Goal: Information Seeking & Learning: Learn about a topic

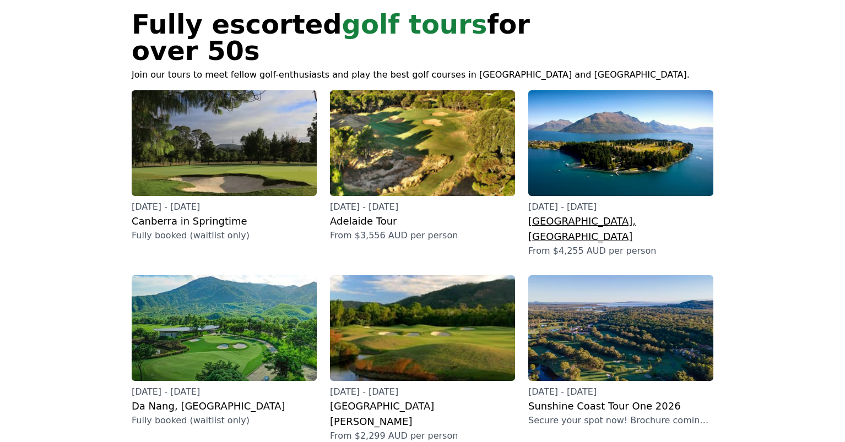
scroll to position [83, 0]
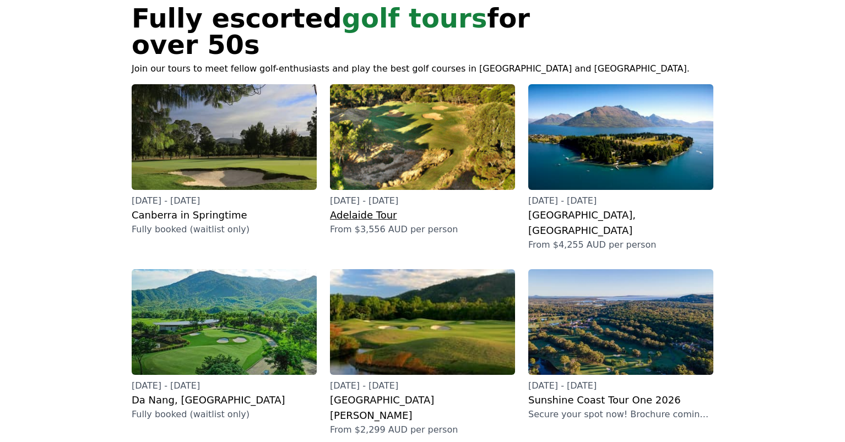
click at [425, 133] on img at bounding box center [422, 137] width 185 height 106
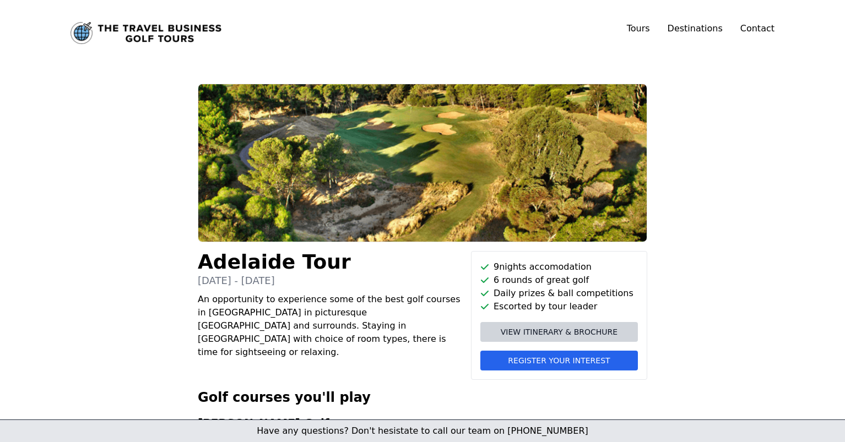
scroll to position [23, 0]
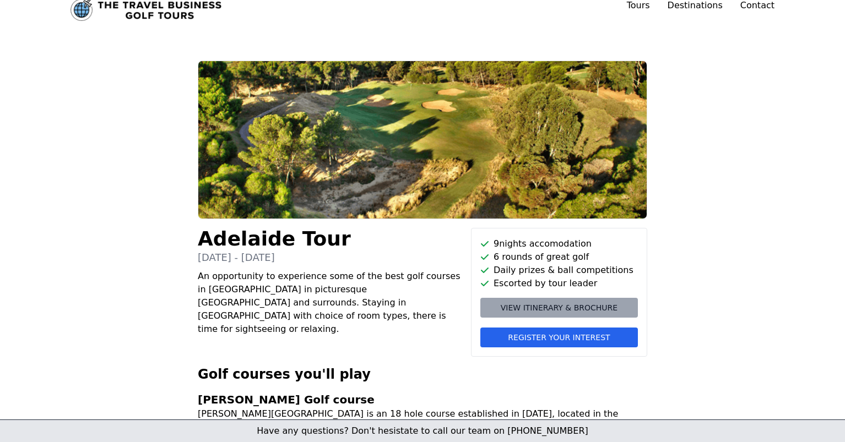
click at [595, 308] on span "View itinerary & brochure" at bounding box center [559, 307] width 117 height 11
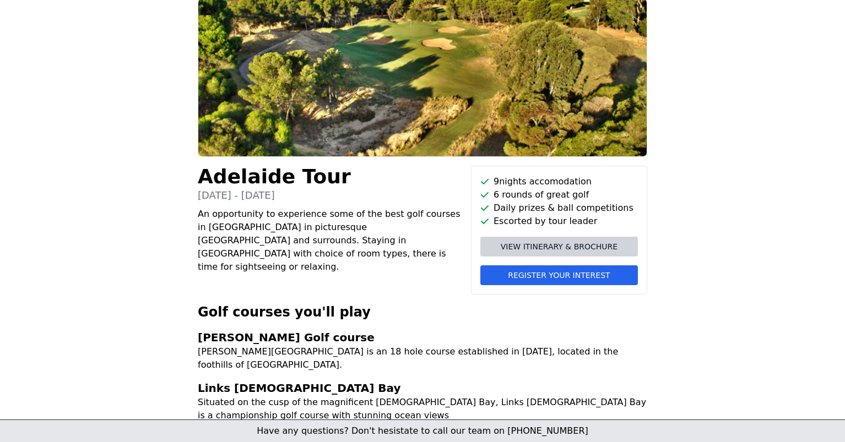
scroll to position [0, 0]
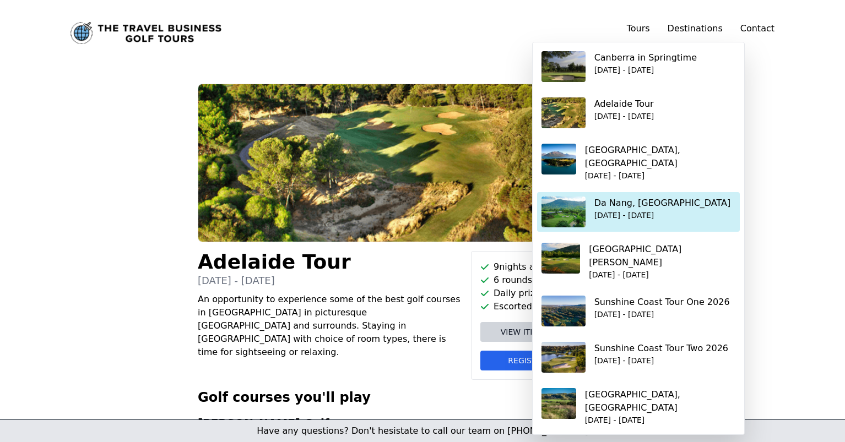
click at [622, 197] on p "Da Nang, [GEOGRAPHIC_DATA]" at bounding box center [662, 203] width 137 height 13
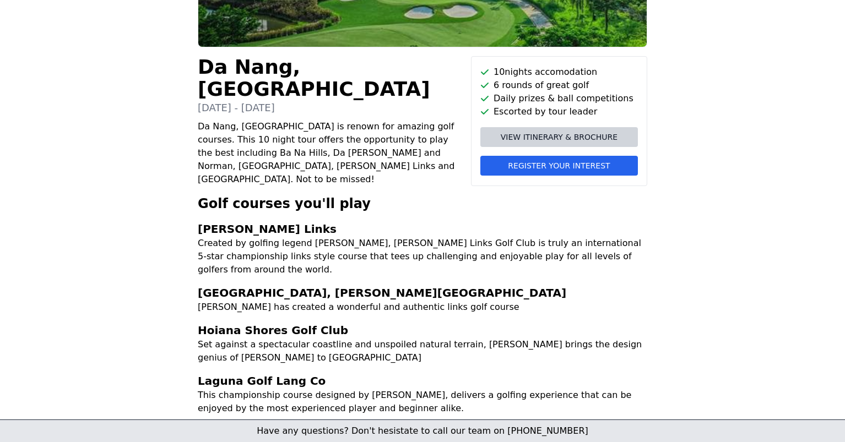
scroll to position [196, 0]
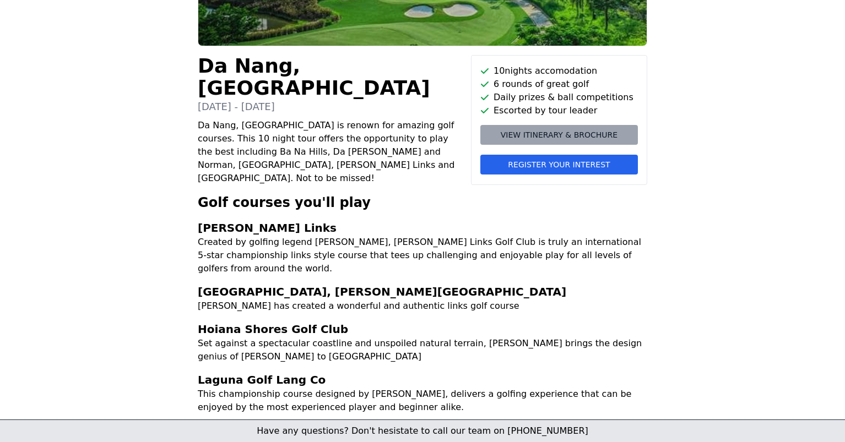
click at [612, 132] on span "View itinerary & brochure" at bounding box center [559, 134] width 117 height 11
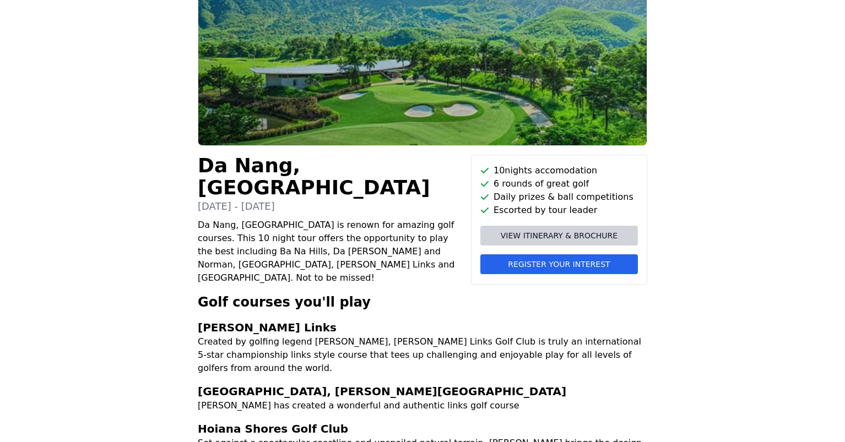
scroll to position [0, 0]
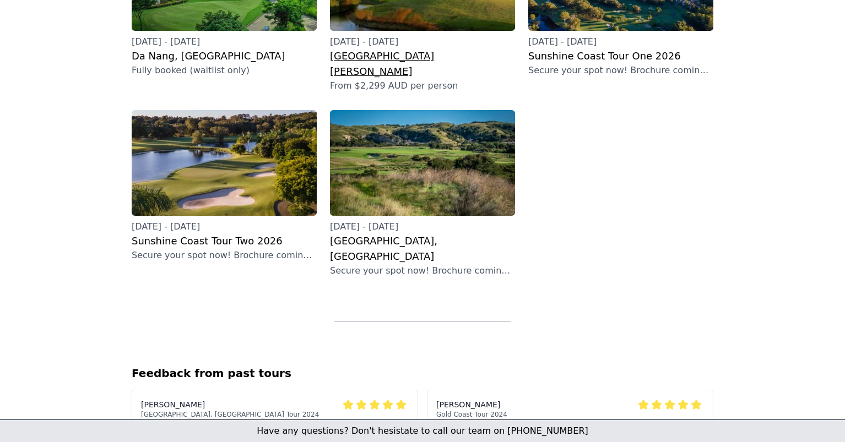
scroll to position [432, 0]
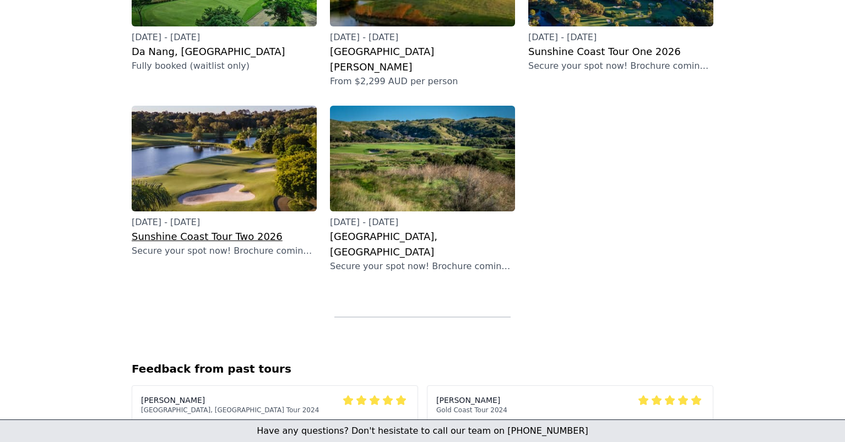
click at [259, 106] on img at bounding box center [224, 159] width 185 height 106
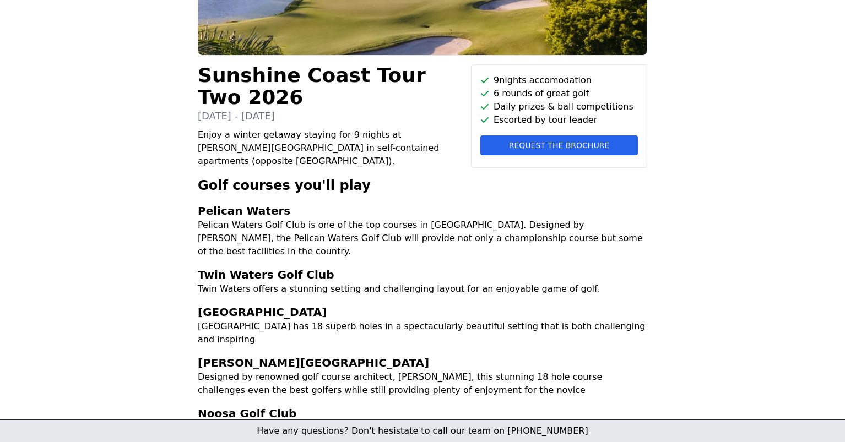
scroll to position [184, 0]
